Goal: Find specific page/section: Find specific page/section

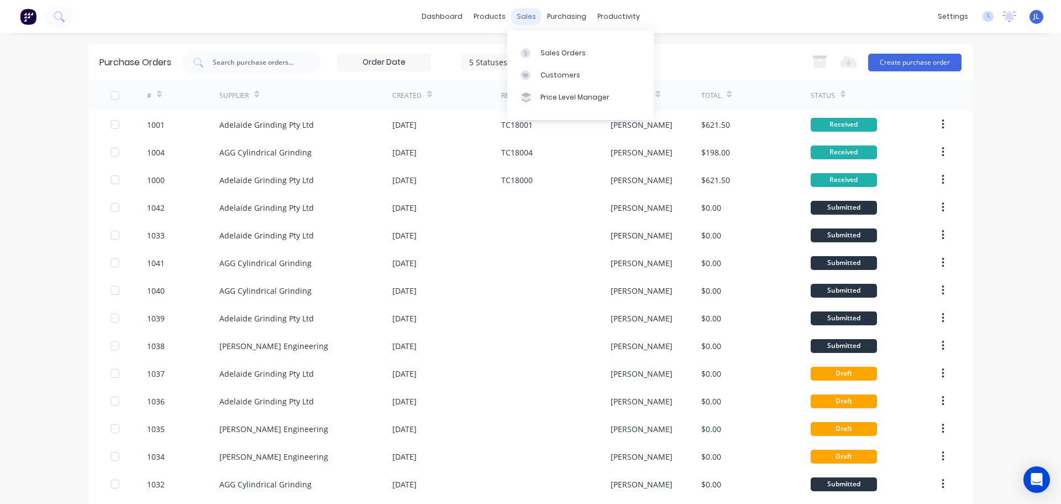
click at [516, 18] on div "sales" at bounding box center [526, 16] width 30 height 17
click at [530, 44] on link "Sales Orders" at bounding box center [580, 52] width 146 height 22
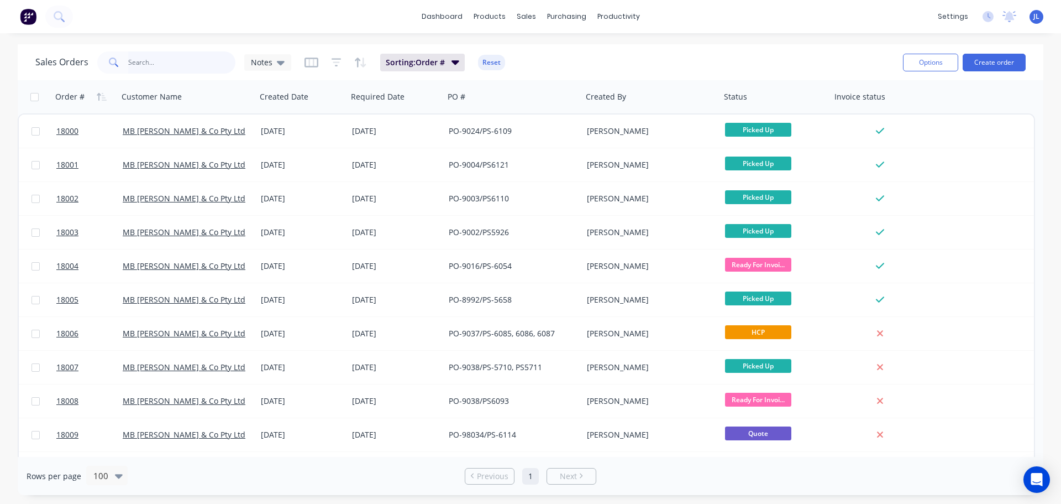
click at [163, 57] on input "text" at bounding box center [182, 62] width 108 height 22
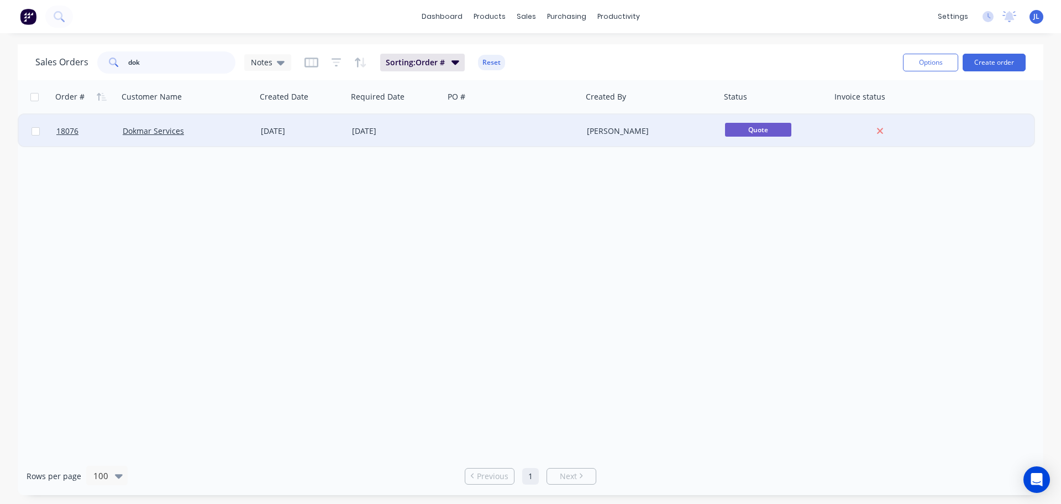
type input "dok"
click at [490, 128] on div at bounding box center [513, 130] width 138 height 33
